Goal: Task Accomplishment & Management: Manage account settings

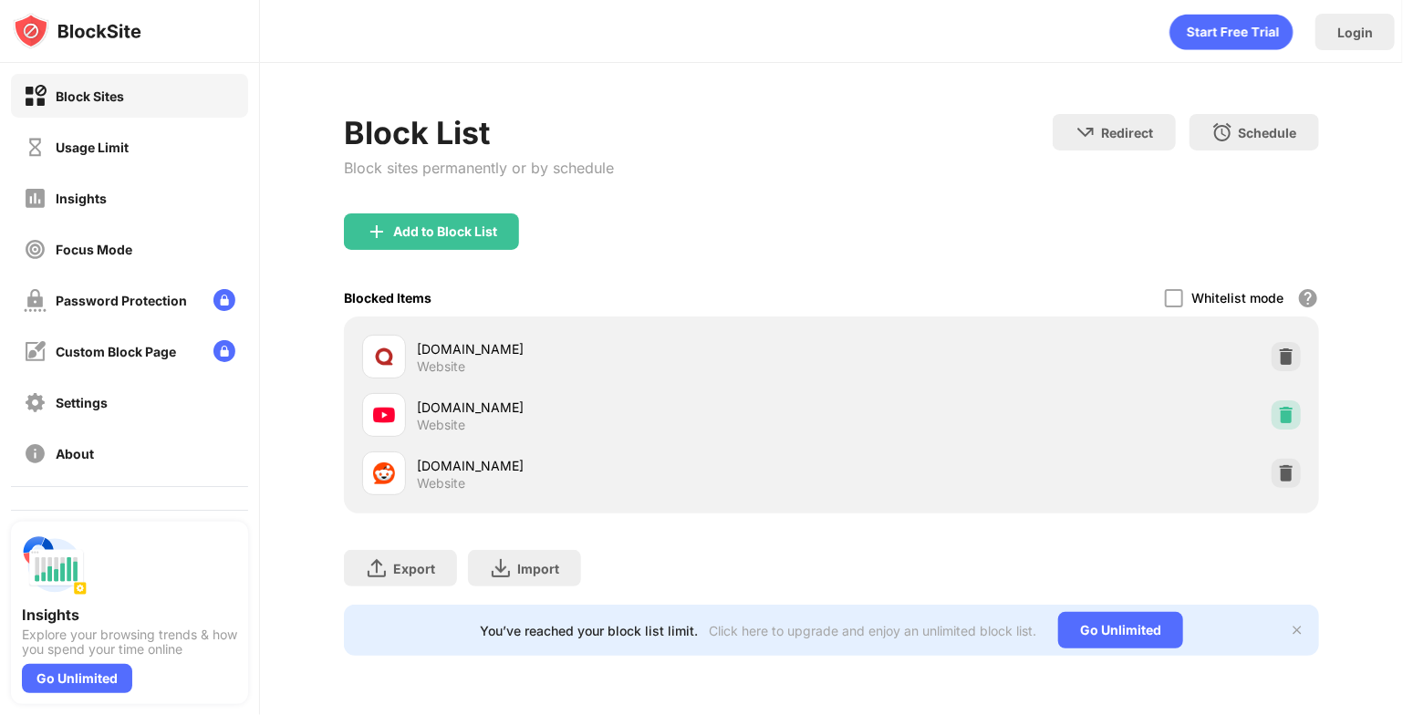
click at [1291, 411] on img at bounding box center [1286, 415] width 18 height 18
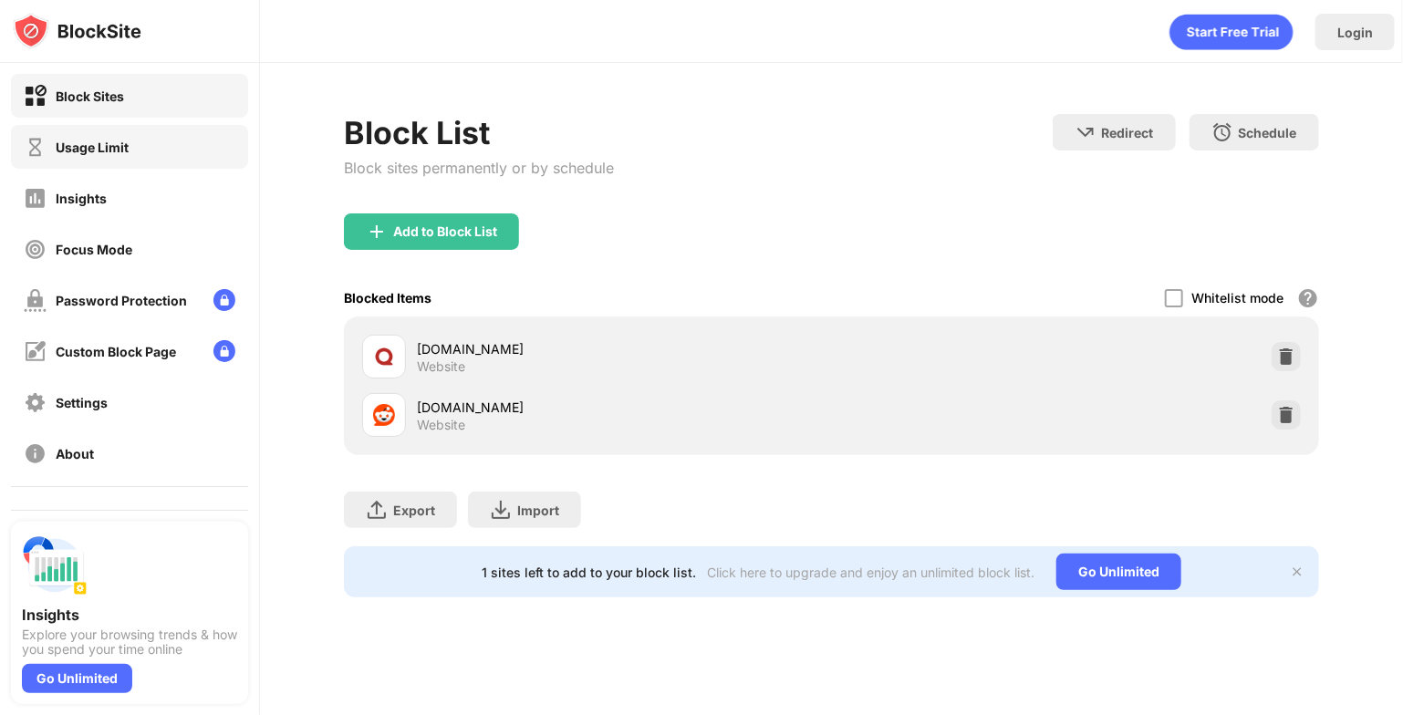
click at [79, 151] on div "Usage Limit" at bounding box center [92, 148] width 73 height 16
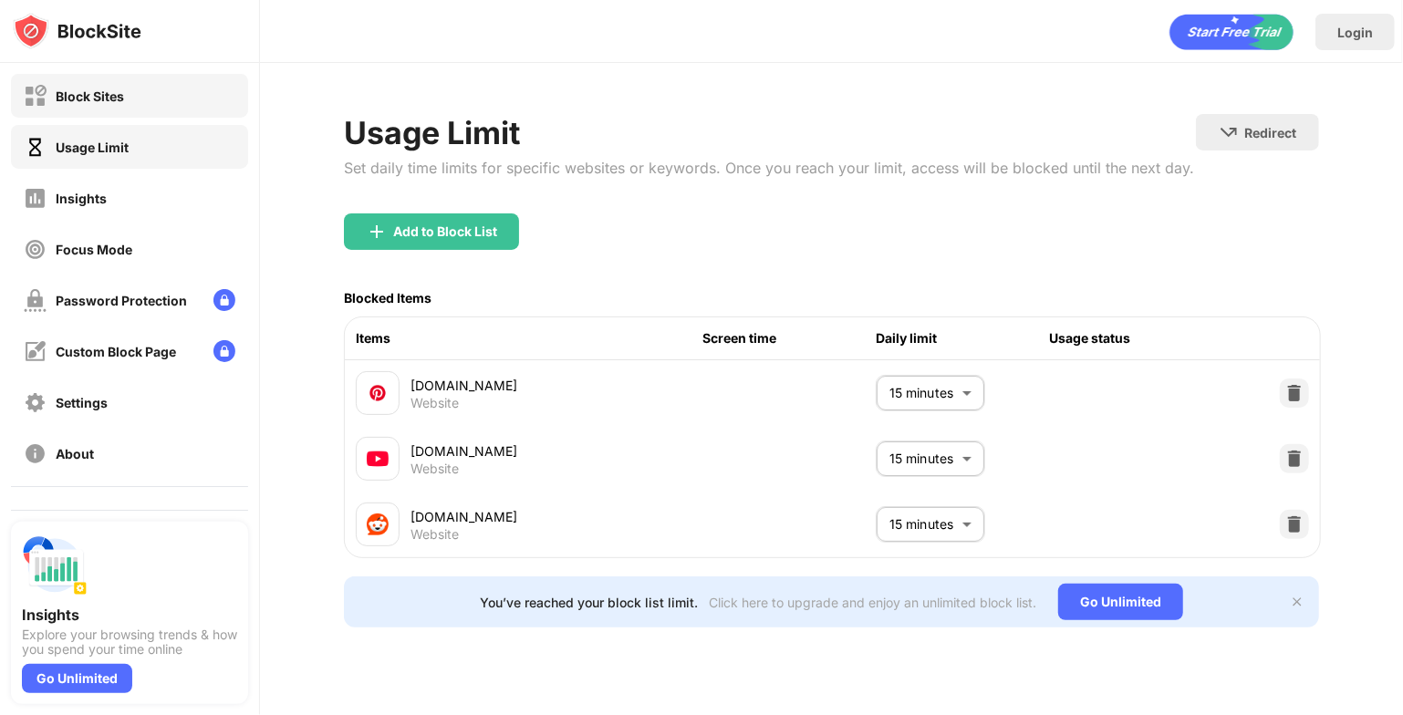
click at [94, 109] on div "Block Sites" at bounding box center [129, 96] width 237 height 44
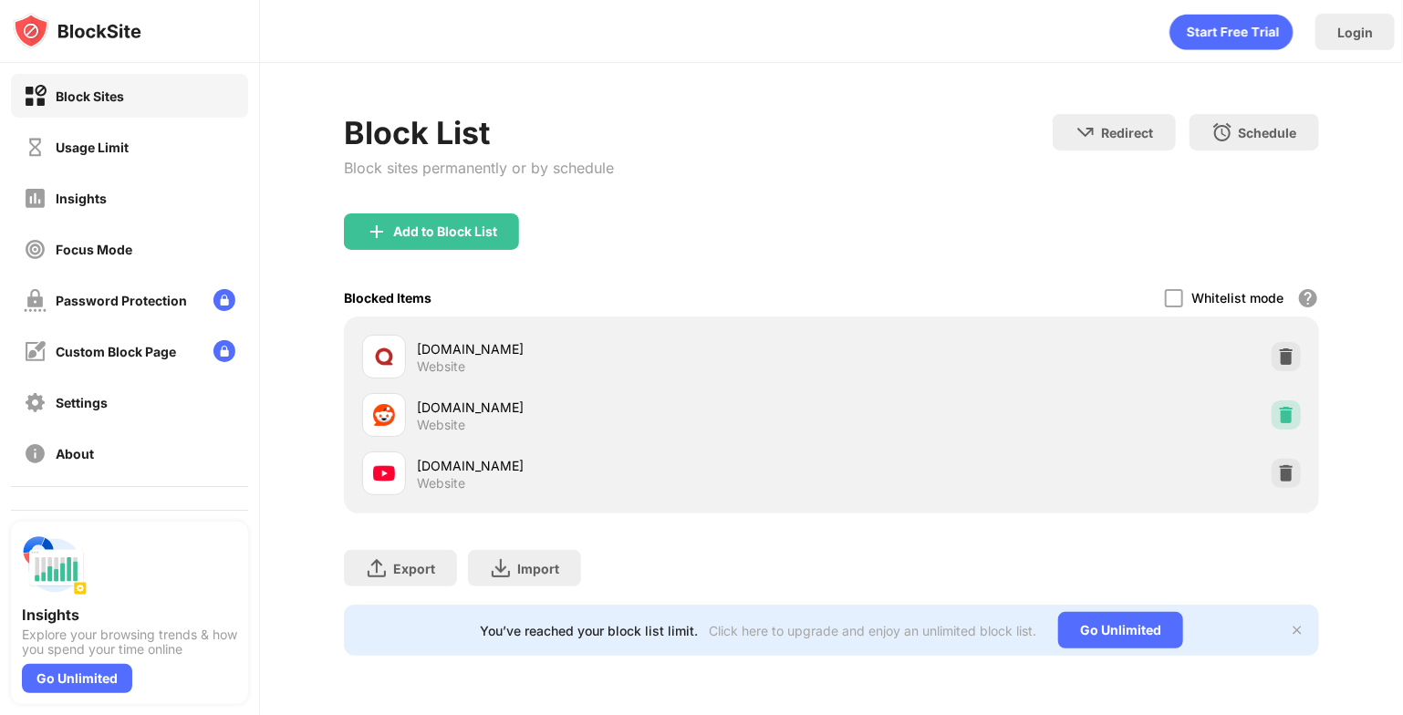
click at [1286, 417] on img at bounding box center [1286, 415] width 18 height 18
click at [124, 166] on div "Usage Limit" at bounding box center [129, 147] width 237 height 44
